Goal: Ask a question

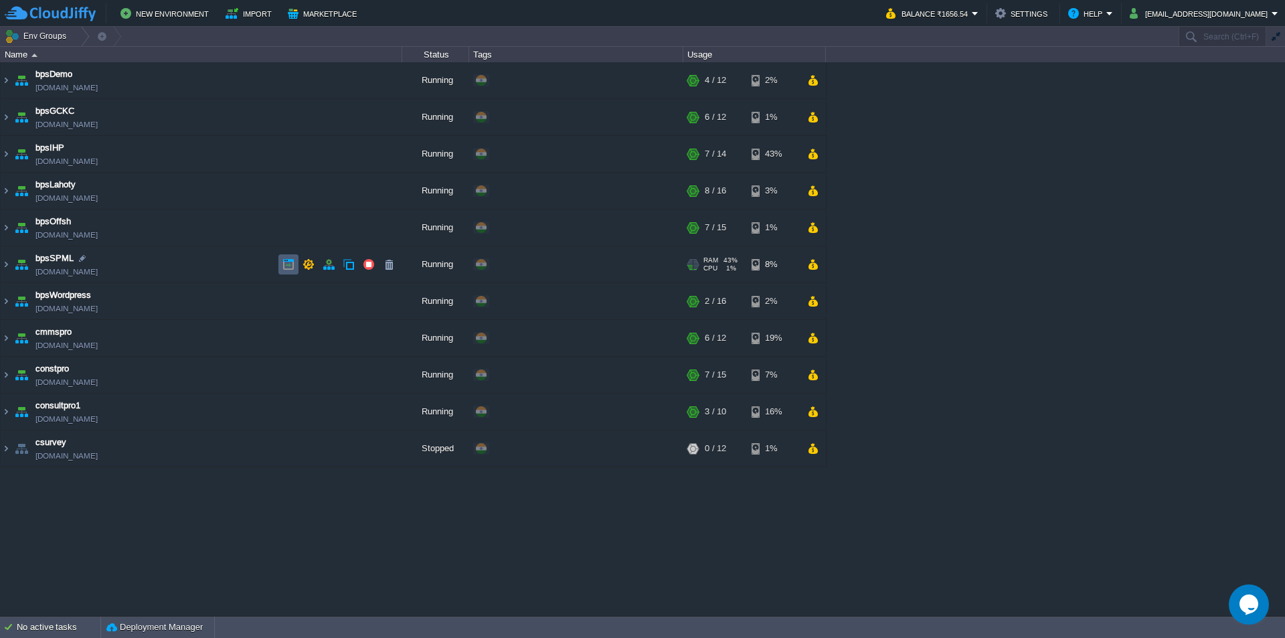
click at [284, 262] on button "button" at bounding box center [288, 264] width 12 height 12
click at [287, 226] on button "button" at bounding box center [288, 228] width 12 height 12
click at [76, 235] on link "[DOMAIN_NAME]" at bounding box center [66, 234] width 62 height 13
click at [7, 230] on img at bounding box center [6, 228] width 11 height 36
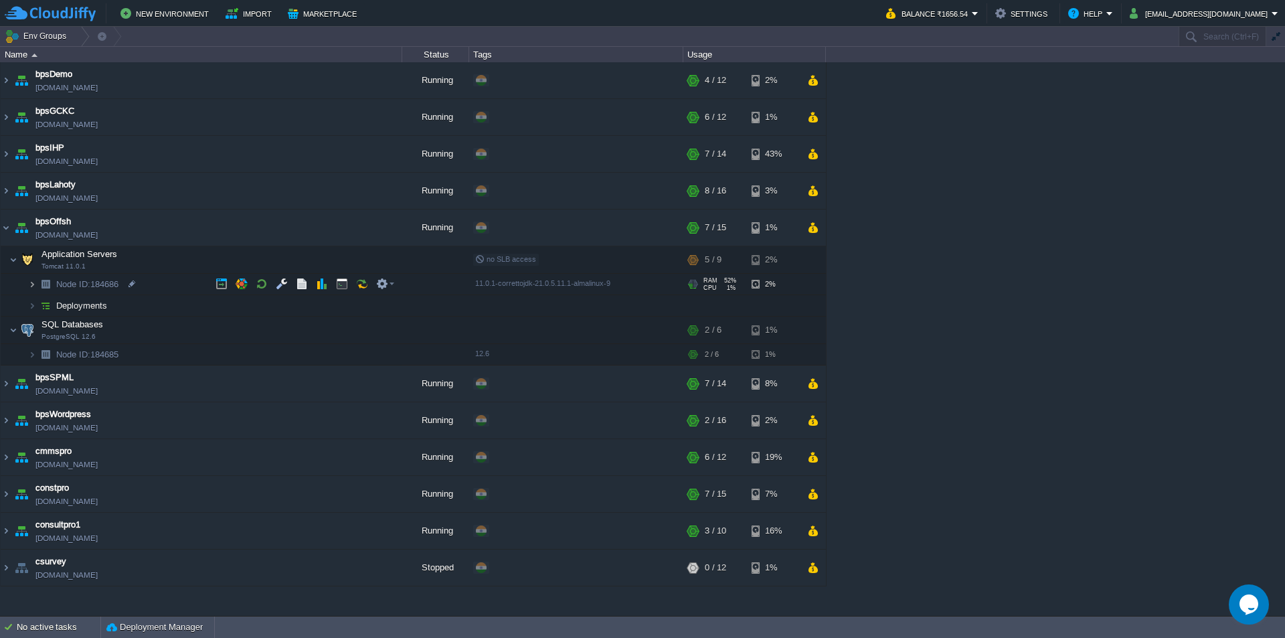
click at [33, 290] on img at bounding box center [32, 284] width 8 height 21
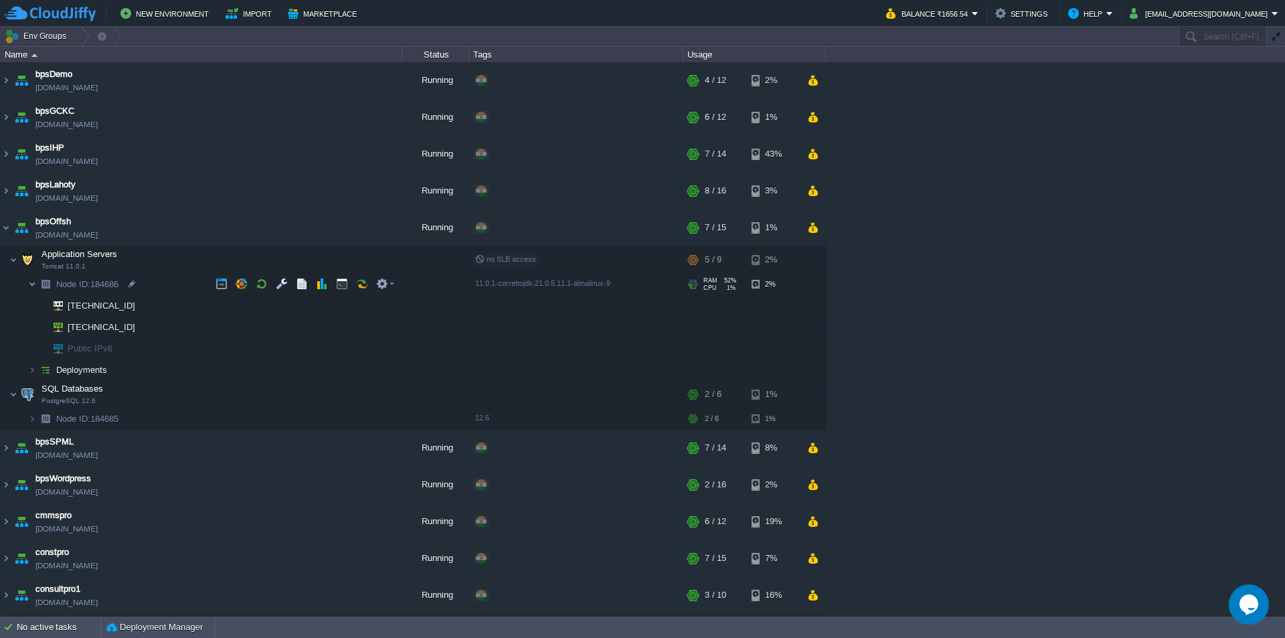
click at [31, 287] on img at bounding box center [32, 284] width 8 height 21
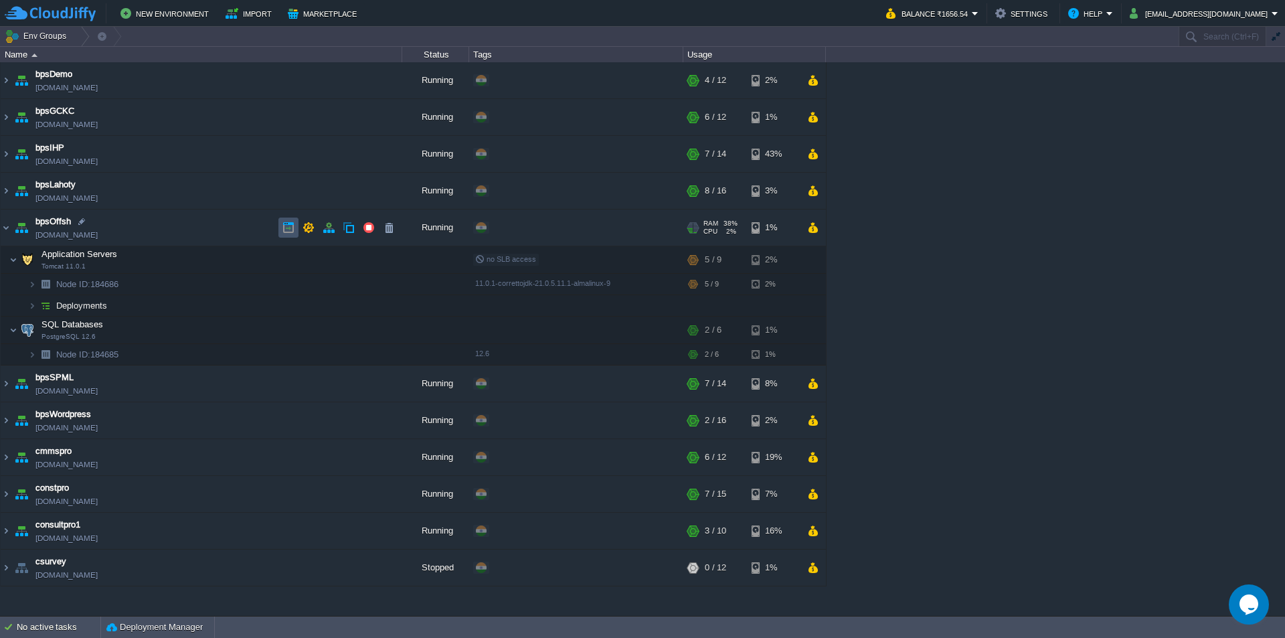
click at [283, 222] on button "button" at bounding box center [288, 228] width 12 height 12
click at [1033, 9] on button "Settings" at bounding box center [1023, 13] width 56 height 16
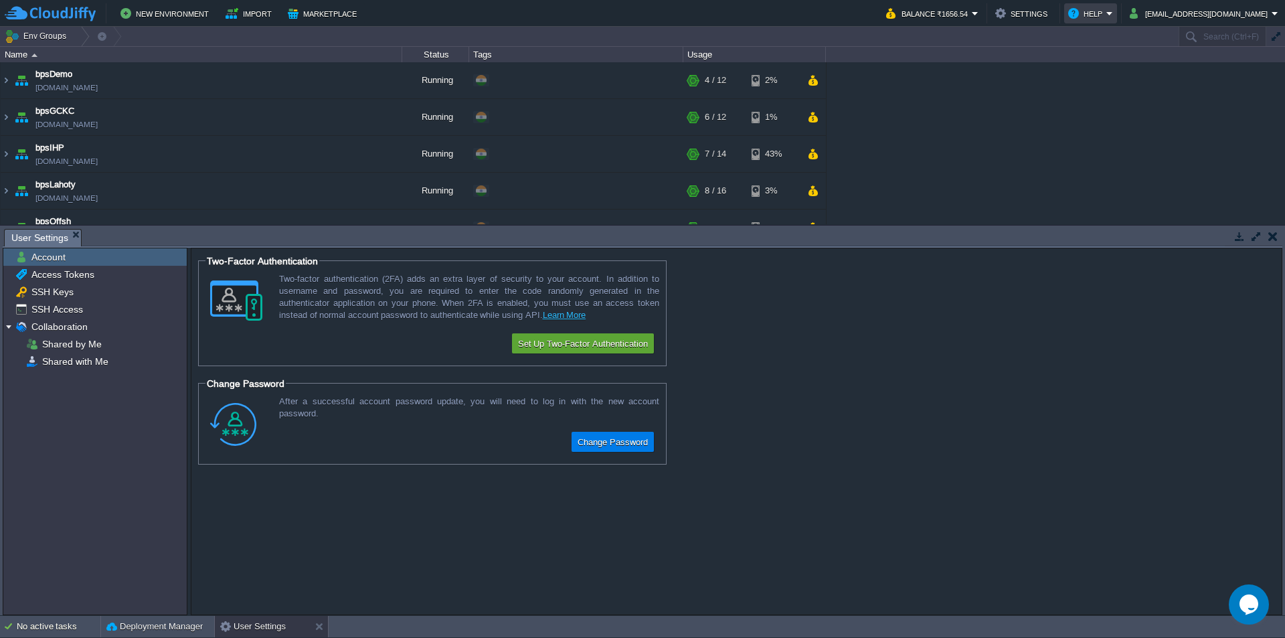
click at [1107, 9] on button "Help" at bounding box center [1087, 13] width 38 height 16
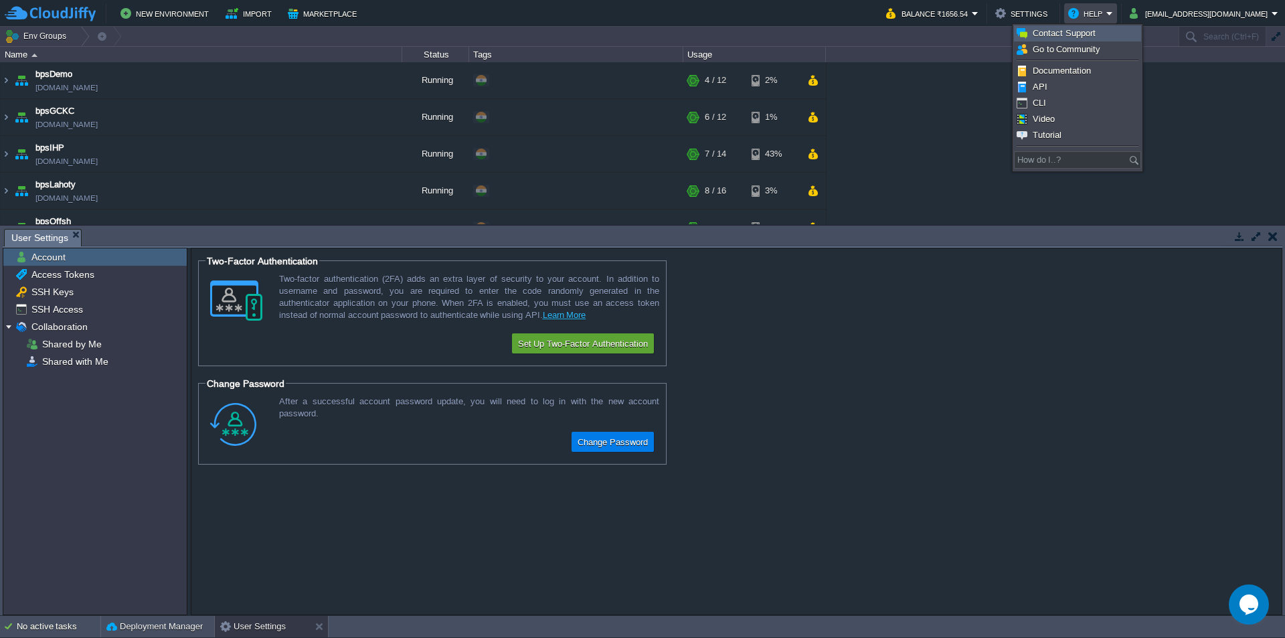
click at [1052, 30] on span "Contact Support" at bounding box center [1064, 33] width 63 height 10
